Goal: Transaction & Acquisition: Obtain resource

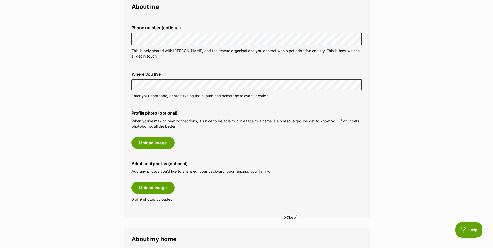
scroll to position [155, 0]
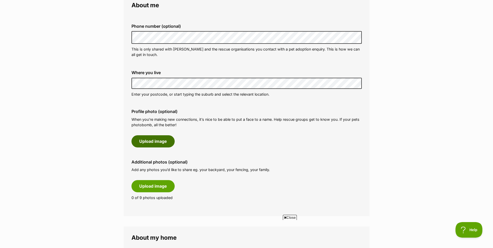
click at [158, 144] on button "Upload image" at bounding box center [152, 141] width 43 height 12
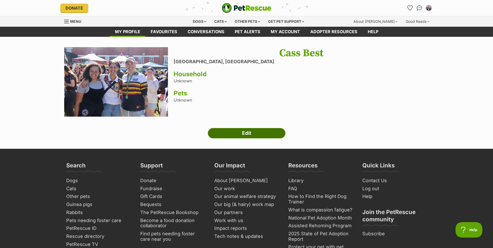
click at [237, 135] on link "Edit" at bounding box center [247, 133] width 78 height 10
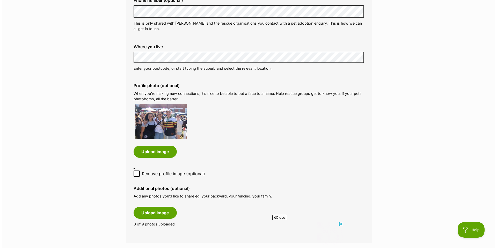
scroll to position [259, 0]
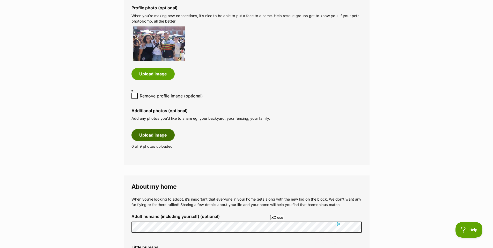
click at [154, 129] on button "Upload image" at bounding box center [152, 135] width 43 height 12
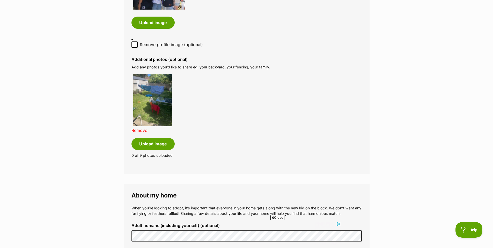
scroll to position [311, 0]
click at [151, 140] on button "Upload image" at bounding box center [152, 143] width 43 height 12
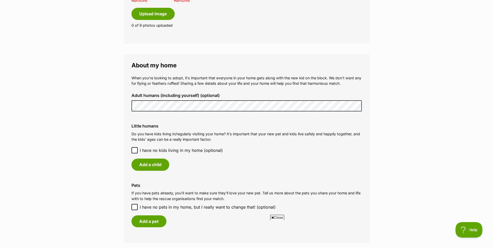
scroll to position [0, 0]
click at [133, 149] on icon at bounding box center [134, 150] width 3 height 2
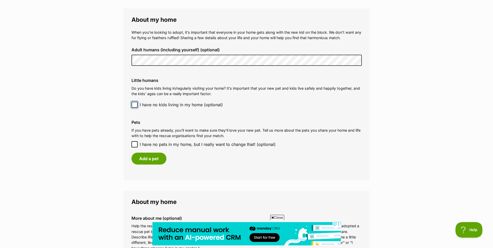
scroll to position [492, 0]
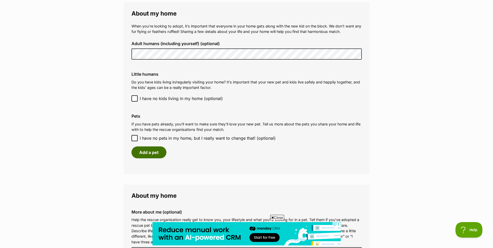
click at [154, 150] on button "Add a pet" at bounding box center [148, 152] width 35 height 12
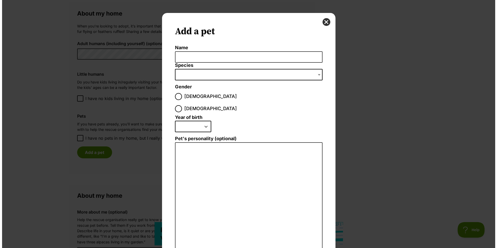
scroll to position [0, 0]
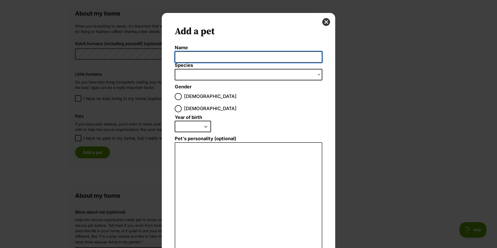
click at [190, 58] on input "Name" at bounding box center [249, 57] width 148 height 12
click at [259, 78] on span "Dialog Window - Close (Press escape to close)" at bounding box center [249, 74] width 148 height 11
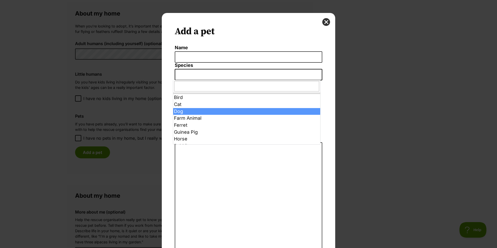
select select "1"
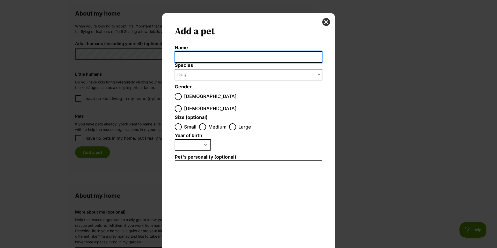
click at [192, 59] on input "Name" at bounding box center [249, 57] width 148 height 12
type input "Bowie"
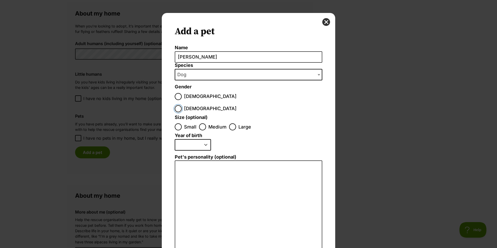
click at [182, 105] on input "Female" at bounding box center [178, 108] width 7 height 7
radio input "true"
click at [199, 123] on input "Medium" at bounding box center [202, 126] width 7 height 7
radio input "true"
click at [204, 139] on select "2025 2024 2023 2022 2021 2020 2019 2018 2017 2016 2015 2014 2013 2012 2011 2010…" at bounding box center [193, 144] width 36 height 11
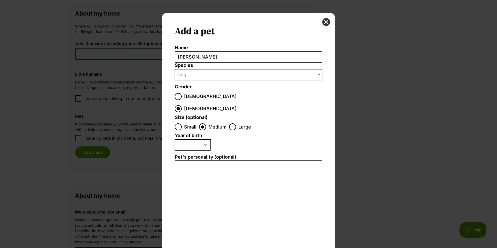
select select "2019"
click at [175, 139] on select "2025 2024 2023 2022 2021 2020 2019 2018 2017 2016 2015 2014 2013 2012 2011 2010…" at bounding box center [193, 144] width 36 height 11
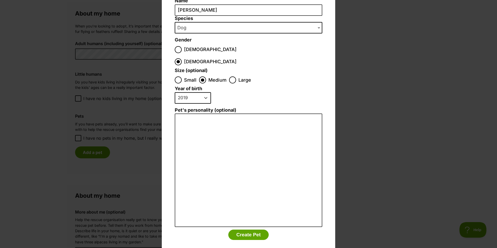
scroll to position [47, 0]
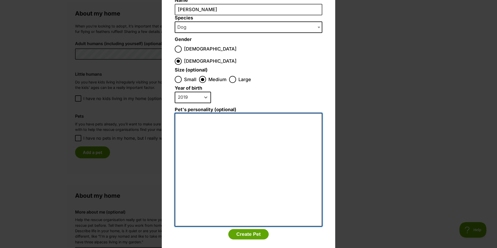
click at [182, 113] on textarea "Pet's personality (optional)" at bounding box center [249, 169] width 148 height 113
type textarea "Beautiful dog with a kind nature! Loves walks"
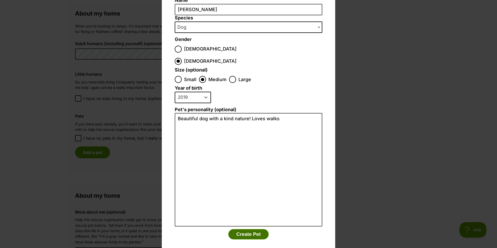
click at [250, 229] on button "Create Pet" at bounding box center [248, 234] width 40 height 10
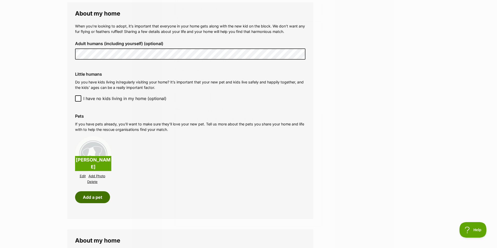
scroll to position [492, 0]
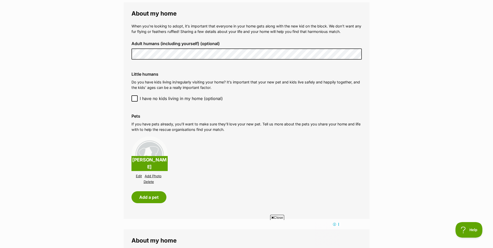
click at [157, 174] on link "Add Photo" at bounding box center [153, 176] width 17 height 4
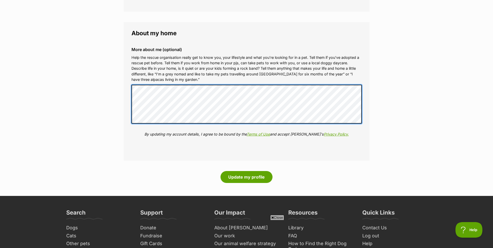
scroll to position [0, 0]
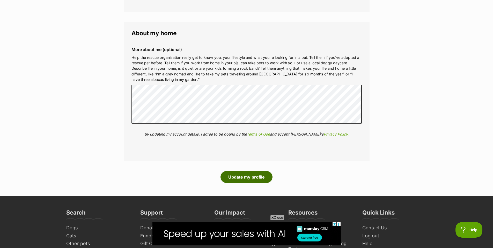
click at [242, 171] on button "Update my profile" at bounding box center [247, 177] width 52 height 12
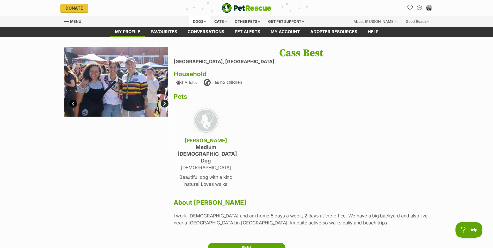
click at [194, 24] on div "Dogs" at bounding box center [199, 21] width 21 height 10
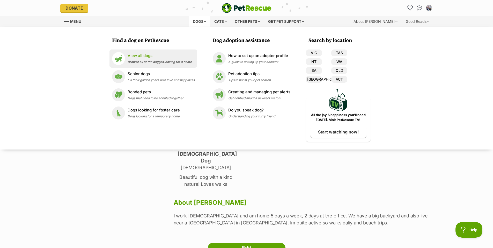
click at [140, 56] on p "View all dogs" at bounding box center [160, 56] width 64 height 6
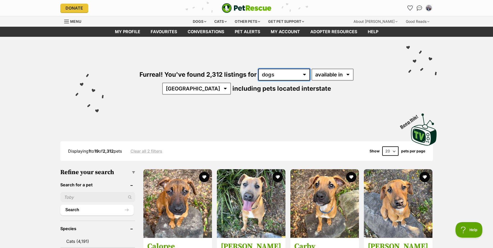
click at [285, 76] on select "any type of pet cats dogs other pets" at bounding box center [284, 75] width 52 height 12
click at [258, 69] on select "any type of pet cats dogs other pets" at bounding box center [284, 75] width 52 height 12
click at [330, 74] on select "available in located in" at bounding box center [333, 75] width 42 height 12
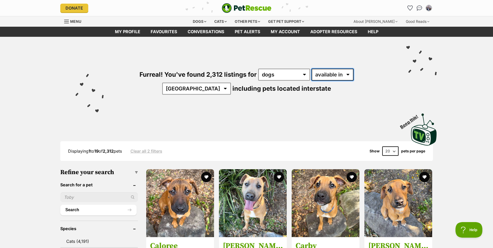
click at [312, 69] on select "available in located in" at bounding box center [333, 75] width 42 height 12
click at [231, 83] on select "Australia ACT NSW NT QLD SA TAS VIC WA" at bounding box center [196, 89] width 69 height 12
select select "[GEOGRAPHIC_DATA]"
click at [231, 83] on select "Australia ACT NSW NT QLD SA TAS VIC WA" at bounding box center [196, 89] width 69 height 12
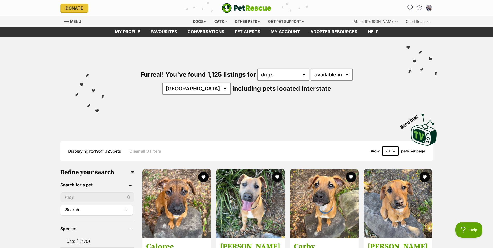
click at [393, 148] on select "20 40 60" at bounding box center [390, 150] width 16 height 9
select select "60"
click at [382, 146] on select "20 40 60" at bounding box center [390, 150] width 16 height 9
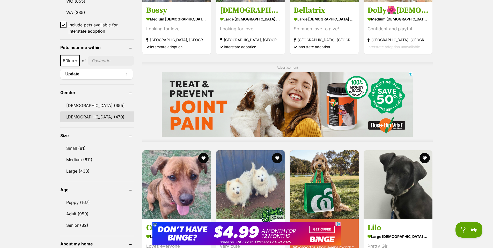
click at [78, 116] on link "Female (470)" at bounding box center [97, 116] width 74 height 11
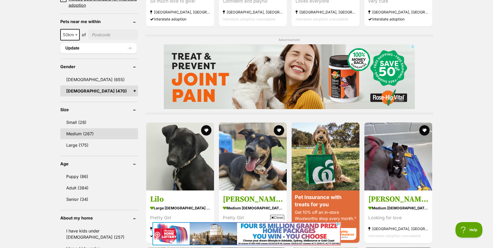
click at [71, 132] on link "Medium (267)" at bounding box center [99, 133] width 78 height 11
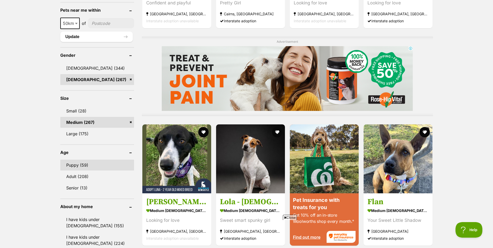
click at [79, 166] on link "Puppy (59)" at bounding box center [97, 164] width 74 height 11
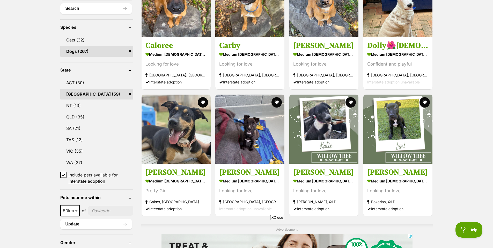
scroll to position [207, 0]
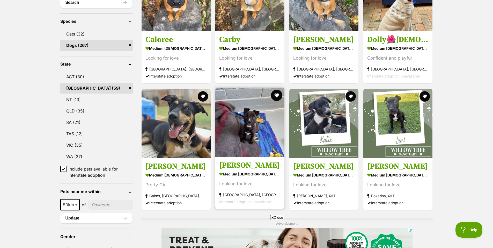
click at [277, 94] on button "favourite" at bounding box center [276, 95] width 11 height 11
click at [245, 137] on img at bounding box center [249, 121] width 69 height 69
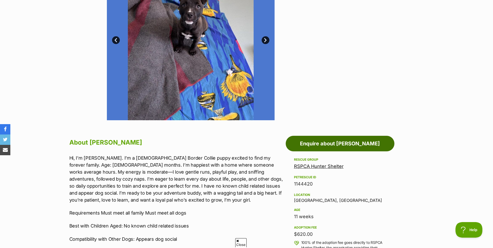
click at [339, 145] on link "Enquire about [PERSON_NAME]" at bounding box center [340, 144] width 109 height 16
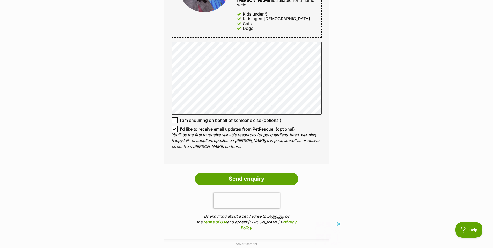
scroll to position [336, 0]
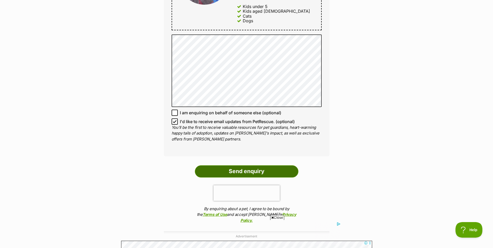
click at [280, 165] on input "Send enquiry" at bounding box center [247, 171] width 104 height 12
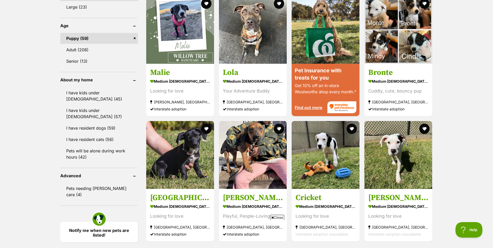
scroll to position [411, 0]
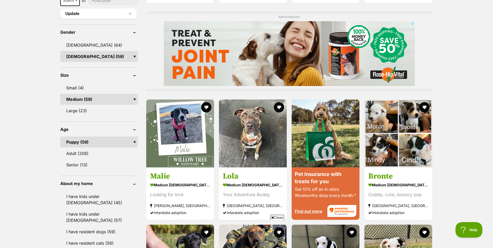
click at [135, 99] on link "Medium (59)" at bounding box center [99, 99] width 78 height 11
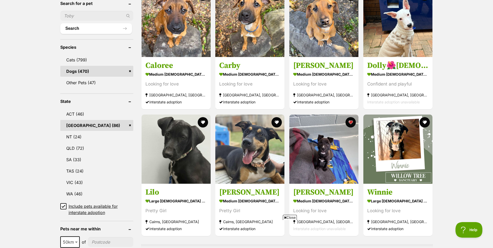
click at [131, 125] on link "[GEOGRAPHIC_DATA] (86)" at bounding box center [96, 125] width 73 height 11
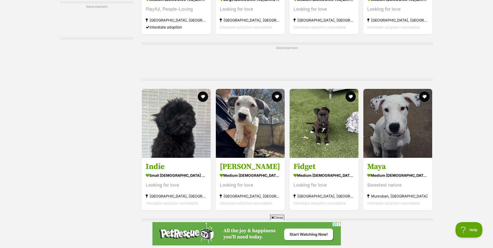
scroll to position [1242, 0]
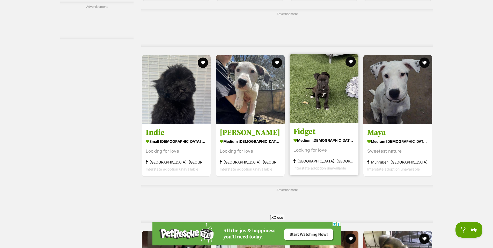
click at [340, 153] on div "Looking for love" at bounding box center [324, 149] width 61 height 7
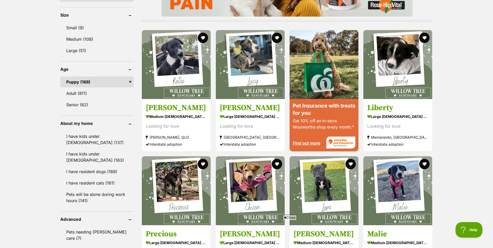
scroll to position [492, 0]
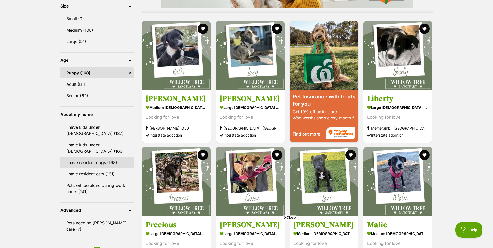
click at [89, 165] on link "I have resident dogs (168)" at bounding box center [97, 162] width 74 height 11
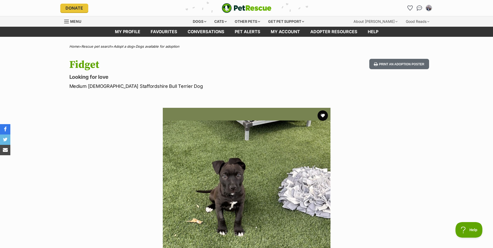
scroll to position [0, 4]
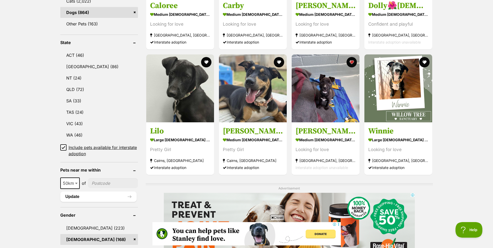
scroll to position [233, 0]
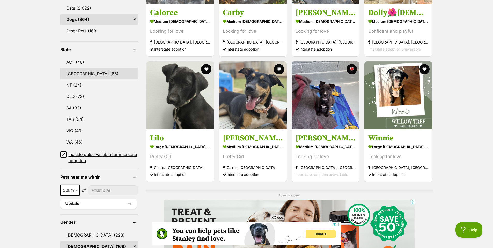
click at [72, 74] on link "NSW (86)" at bounding box center [99, 73] width 78 height 11
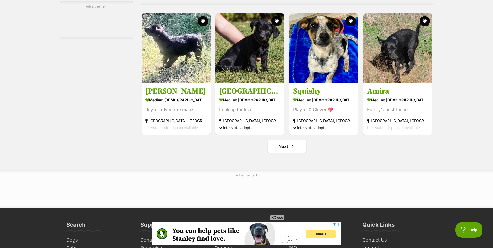
scroll to position [2459, 0]
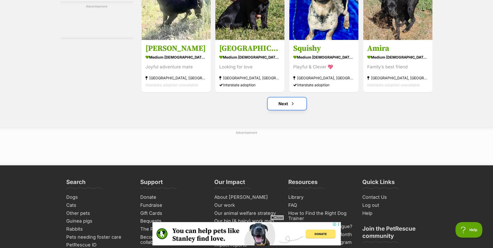
click at [284, 104] on link "Next" at bounding box center [287, 103] width 39 height 12
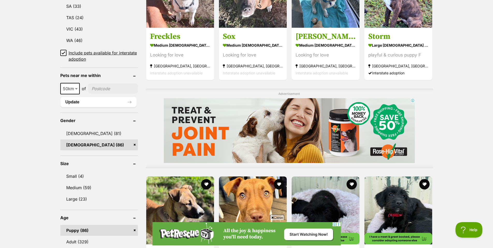
scroll to position [362, 0]
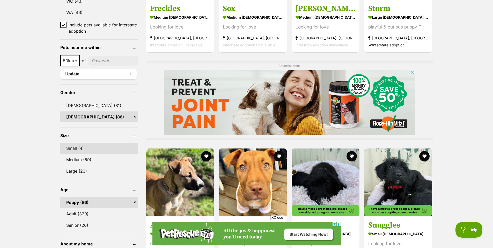
click at [75, 149] on link "Small (4)" at bounding box center [99, 148] width 78 height 11
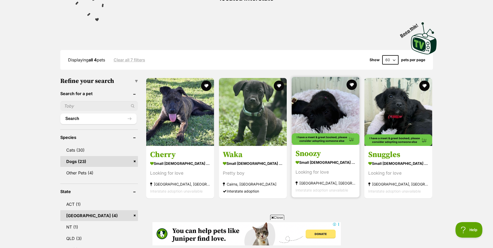
click at [309, 103] on img at bounding box center [326, 111] width 68 height 68
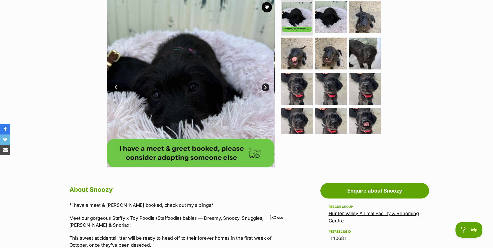
scroll to position [104, 0]
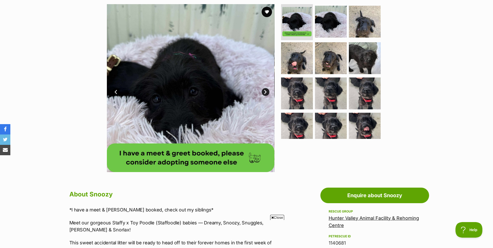
click at [263, 93] on link "Next" at bounding box center [266, 92] width 8 height 8
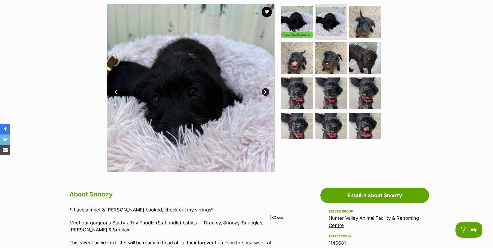
click at [263, 93] on link "Next" at bounding box center [266, 92] width 8 height 8
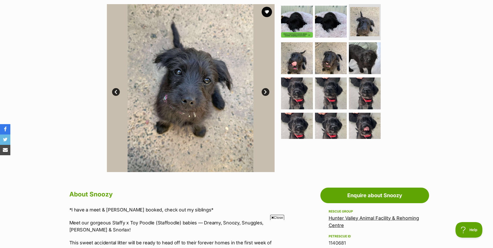
click at [263, 93] on link "Next" at bounding box center [266, 92] width 8 height 8
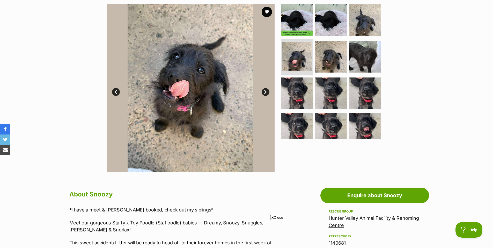
click at [263, 93] on link "Next" at bounding box center [266, 92] width 8 height 8
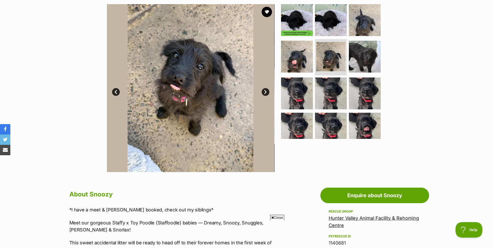
click at [263, 93] on link "Next" at bounding box center [266, 92] width 8 height 8
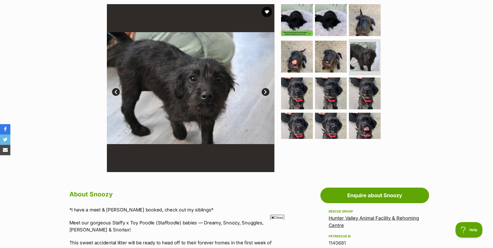
click at [263, 93] on link "Next" at bounding box center [266, 92] width 8 height 8
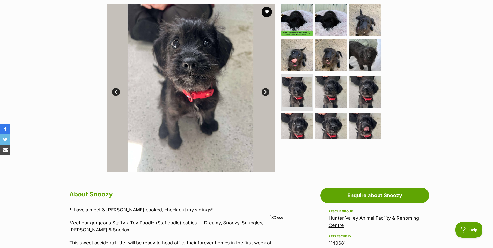
click at [263, 93] on link "Next" at bounding box center [266, 92] width 8 height 8
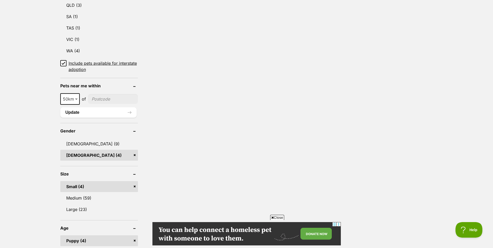
click at [135, 181] on link "Small (4)" at bounding box center [99, 186] width 78 height 11
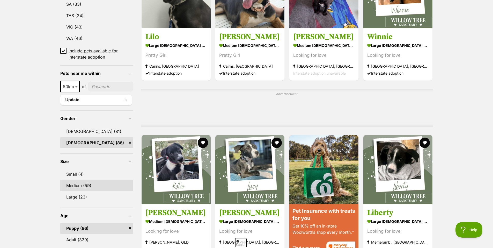
click at [105, 184] on link "Medium (59)" at bounding box center [96, 185] width 73 height 11
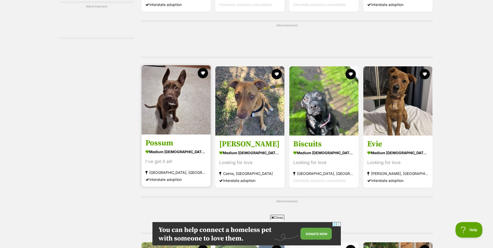
click at [173, 98] on img at bounding box center [176, 99] width 69 height 69
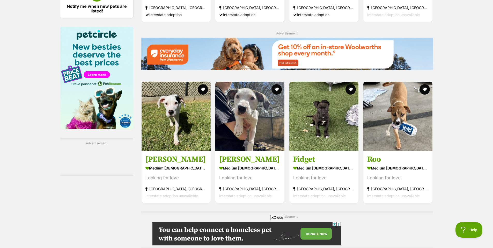
scroll to position [751, 0]
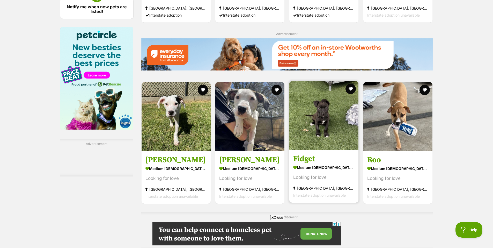
click at [327, 112] on img at bounding box center [323, 115] width 69 height 69
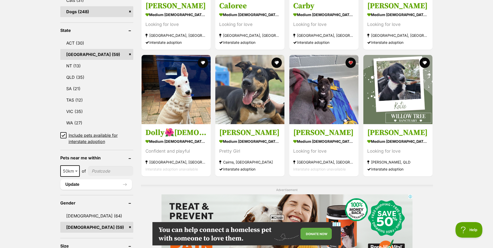
scroll to position [207, 0]
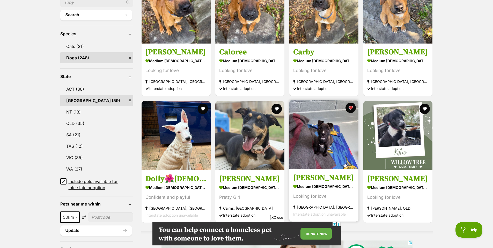
click at [327, 128] on img at bounding box center [323, 134] width 69 height 69
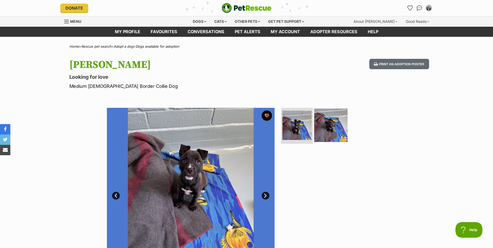
click at [332, 133] on img at bounding box center [330, 124] width 33 height 33
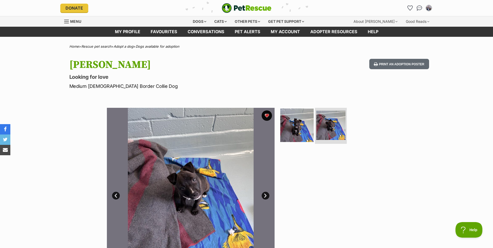
click at [294, 124] on img at bounding box center [296, 124] width 33 height 33
